Goal: Communication & Community: Answer question/provide support

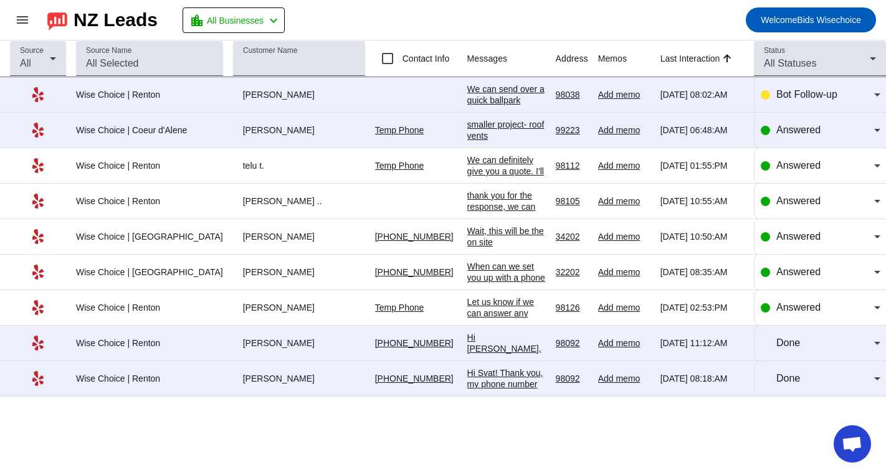
click at [467, 98] on div "We can send over a quick ballpark estimate as soon as our estimator has a quick…" at bounding box center [506, 144] width 78 height 123
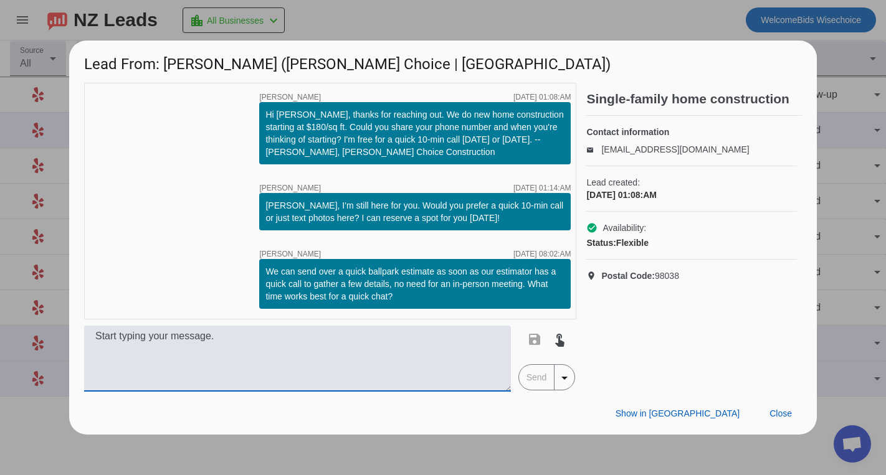
click at [106, 334] on textarea at bounding box center [297, 359] width 427 height 66
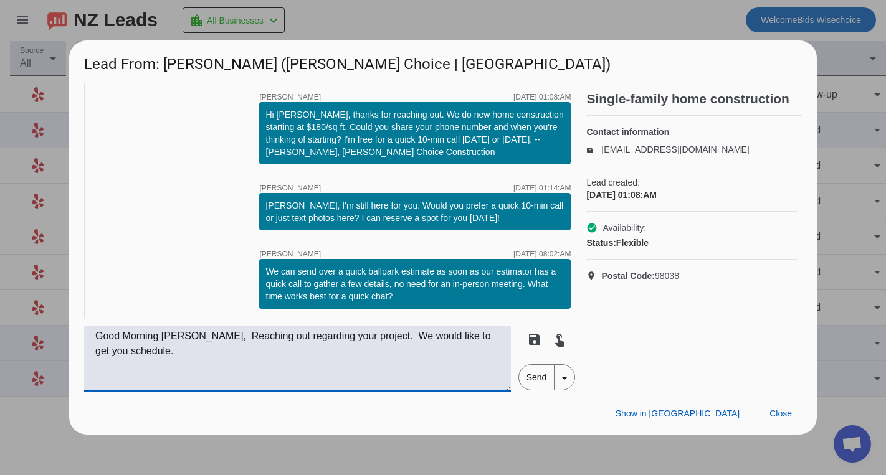
type textarea "Good Morning [PERSON_NAME], Reaching out regarding your project. We would like …"
click at [530, 370] on span "Send" at bounding box center [536, 377] width 35 height 25
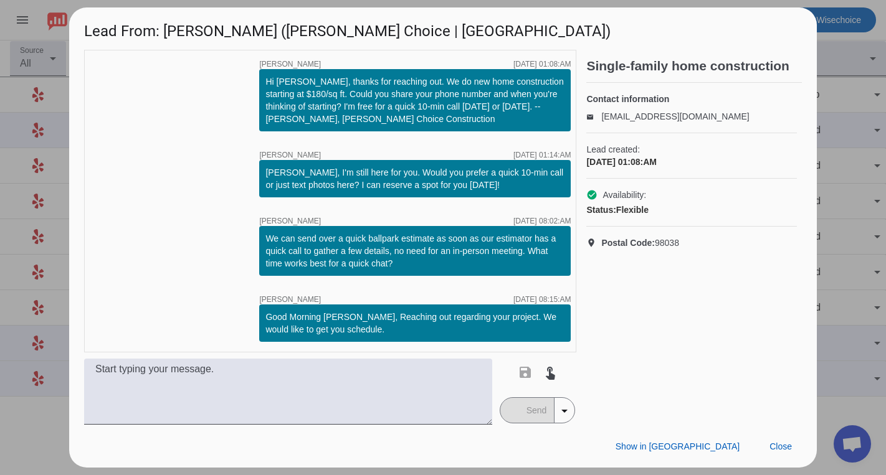
click at [786, 54] on div "Single-family home construction" at bounding box center [693, 66] width 215 height 33
click at [775, 450] on span "Close" at bounding box center [780, 447] width 22 height 10
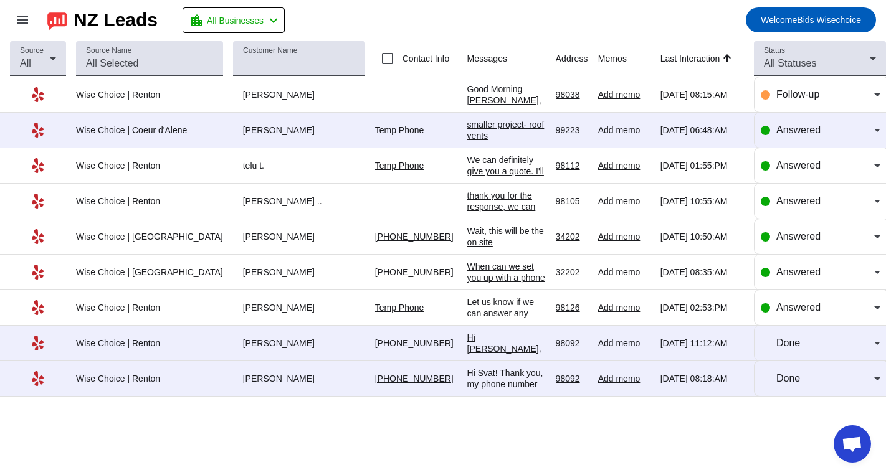
click at [499, 129] on div "smaller project- roof vents" at bounding box center [506, 130] width 78 height 22
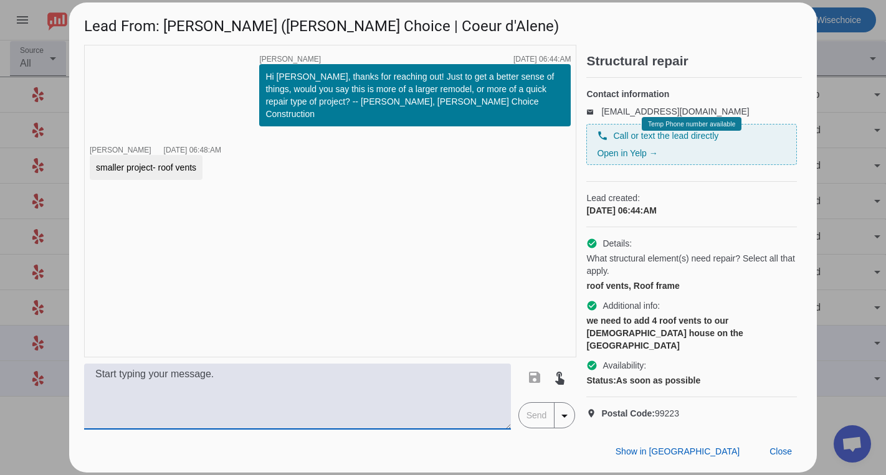
click at [120, 387] on textarea at bounding box center [297, 397] width 427 height 66
drag, startPoint x: 113, startPoint y: 388, endPoint x: 136, endPoint y: 397, distance: 24.9
click at [136, 397] on textarea "Good Morning" at bounding box center [297, 397] width 427 height 66
type textarea "Good Morning Cass, Can you provide pictures?"
click at [537, 419] on span "Send" at bounding box center [536, 415] width 35 height 25
